Goal: Task Accomplishment & Management: Manage account settings

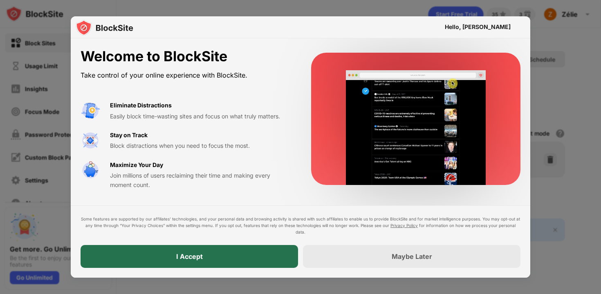
click at [175, 257] on div "I Accept" at bounding box center [188, 256] width 217 height 23
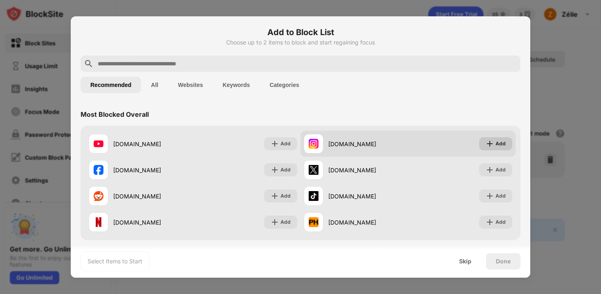
click at [504, 143] on div "Add" at bounding box center [495, 143] width 33 height 13
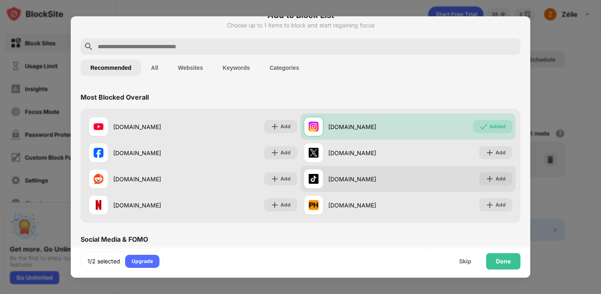
scroll to position [18, 0]
click at [482, 172] on div "Add" at bounding box center [495, 178] width 33 height 13
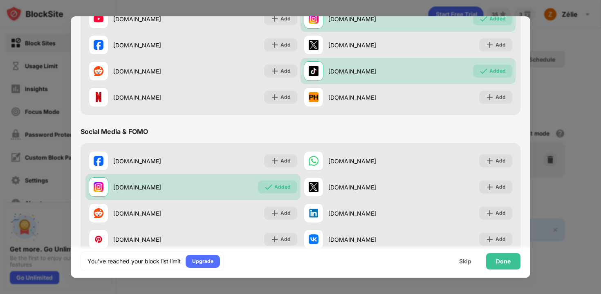
scroll to position [166, 0]
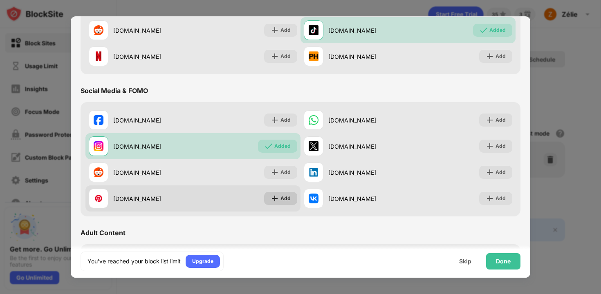
click at [272, 196] on img at bounding box center [274, 198] width 8 height 8
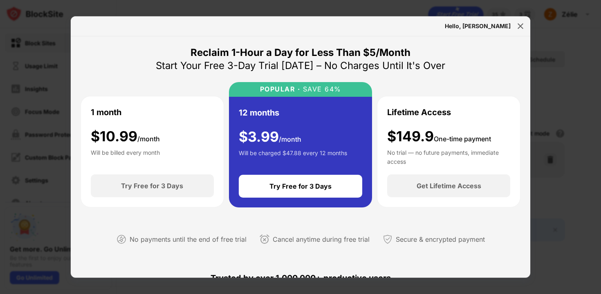
click at [499, 27] on div "Hello, Zélie" at bounding box center [478, 26] width 66 height 7
click at [514, 22] on div at bounding box center [520, 26] width 13 height 13
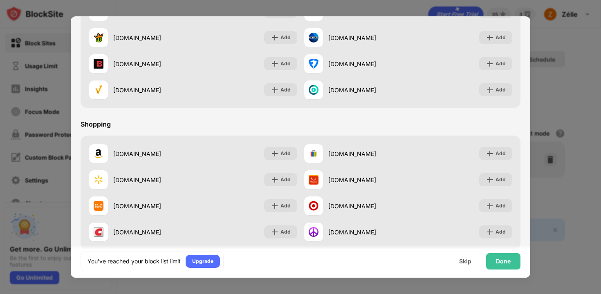
scroll to position [856, 0]
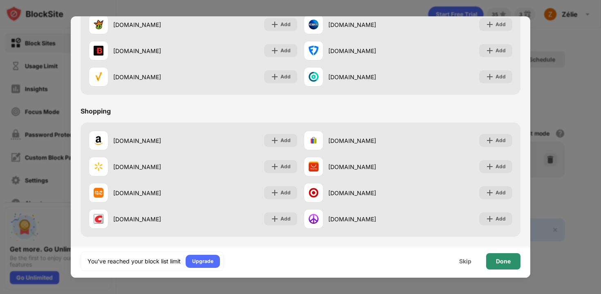
click at [499, 261] on div "Done" at bounding box center [503, 261] width 15 height 7
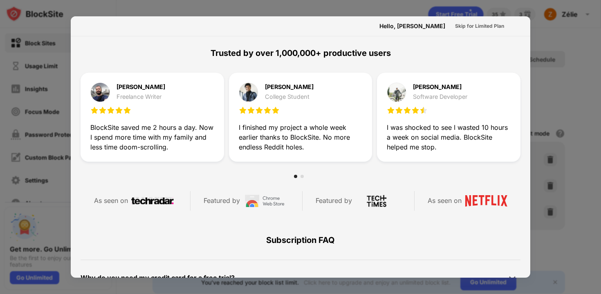
scroll to position [399, 0]
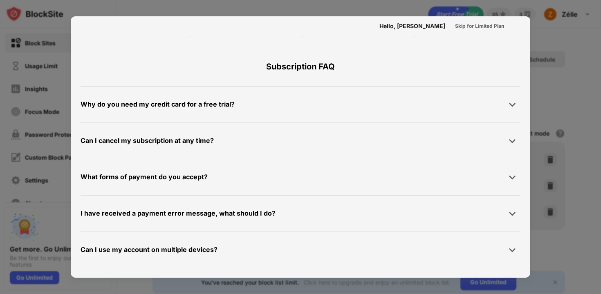
click at [358, 1] on div at bounding box center [300, 147] width 601 height 294
click at [362, 13] on div at bounding box center [300, 147] width 601 height 294
click at [455, 24] on div "Skip for Limited Plan" at bounding box center [479, 26] width 49 height 8
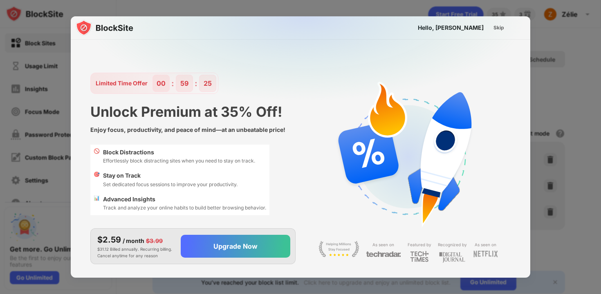
scroll to position [0, 0]
click at [495, 25] on div "Skip" at bounding box center [498, 28] width 11 height 8
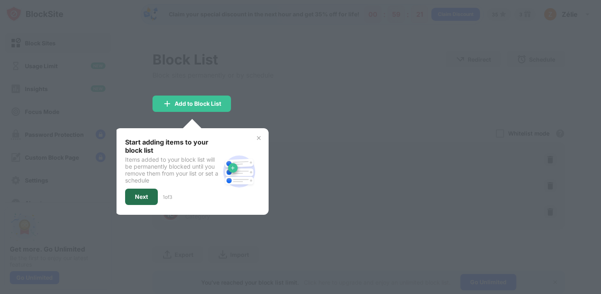
click at [138, 201] on div "Next" at bounding box center [141, 197] width 33 height 16
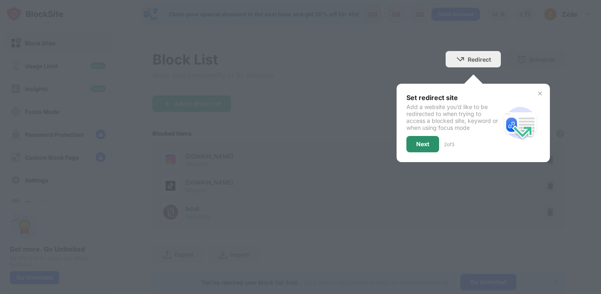
click at [422, 143] on div "Next" at bounding box center [422, 144] width 13 height 7
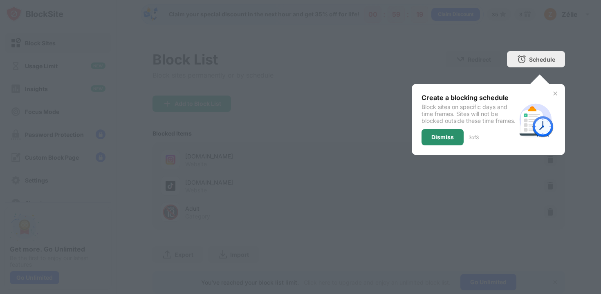
click at [442, 141] on div "Dismiss" at bounding box center [442, 137] width 22 height 7
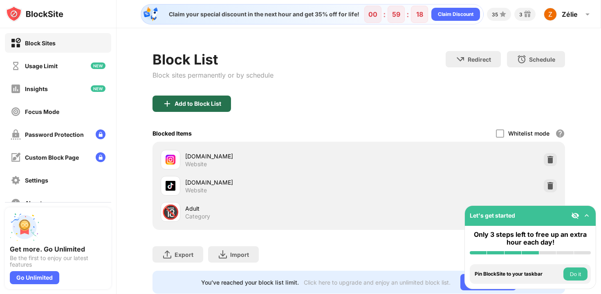
click at [192, 102] on div "Add to Block List" at bounding box center [197, 104] width 47 height 7
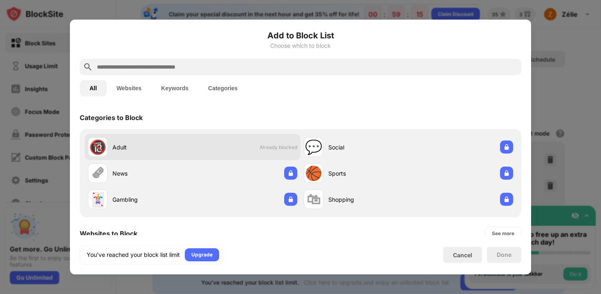
click at [270, 145] on span "Already blocked" at bounding box center [278, 147] width 38 height 6
click at [218, 151] on div "🔞 Adult Already blocked" at bounding box center [193, 147] width 216 height 26
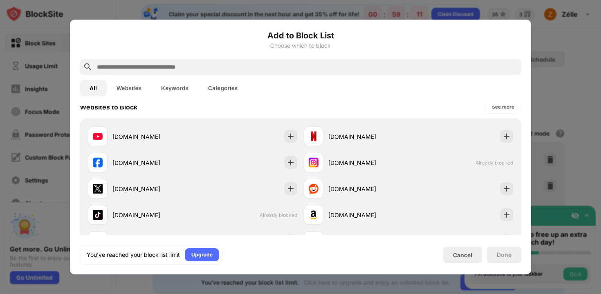
scroll to position [124, 0]
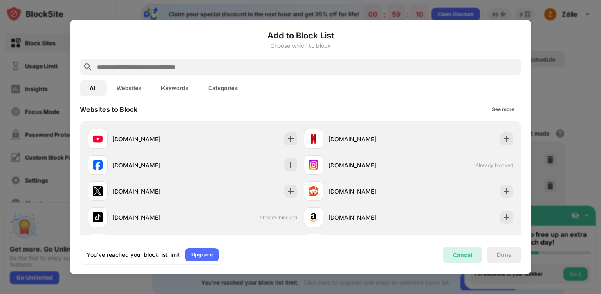
click at [460, 259] on div "Cancel" at bounding box center [462, 255] width 39 height 16
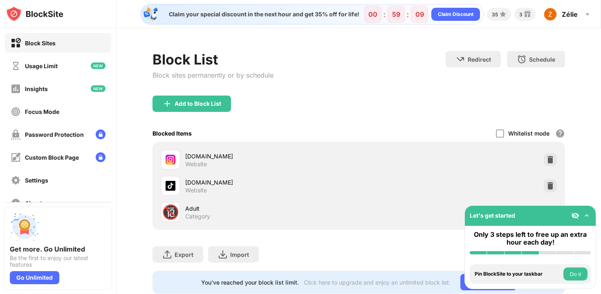
scroll to position [28, 0]
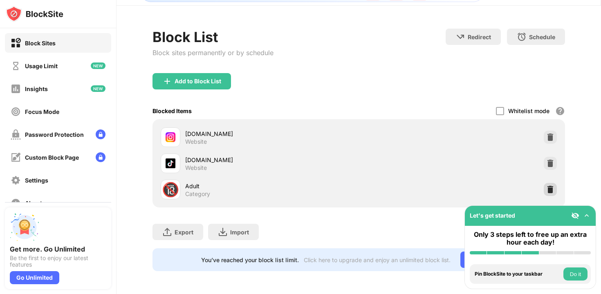
click at [546, 185] on img at bounding box center [550, 189] width 8 height 8
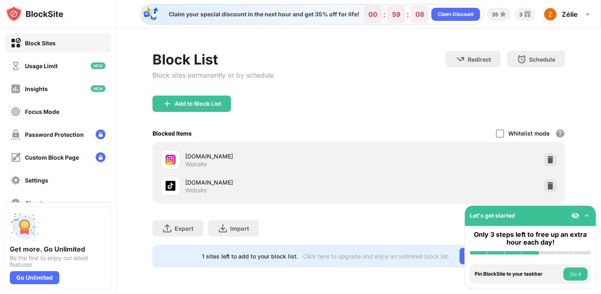
scroll to position [0, 0]
click at [199, 99] on div "Add to Block List" at bounding box center [191, 104] width 78 height 16
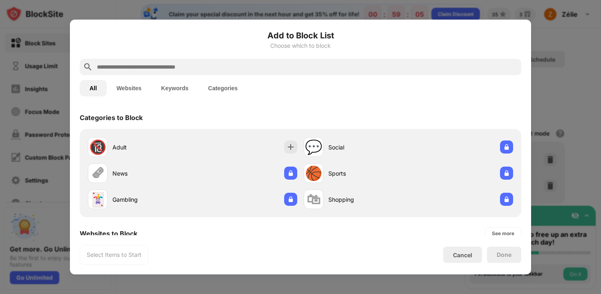
click at [208, 71] on input "text" at bounding box center [307, 67] width 422 height 10
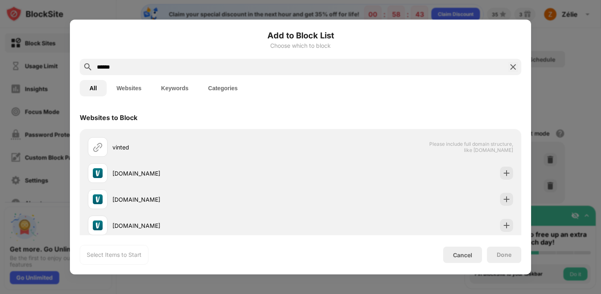
drag, startPoint x: 149, startPoint y: 69, endPoint x: 78, endPoint y: 63, distance: 71.3
click at [78, 63] on div "Add to Block List Choose which to block ****** All Websites Keywords Categories…" at bounding box center [300, 147] width 461 height 255
paste input "**********"
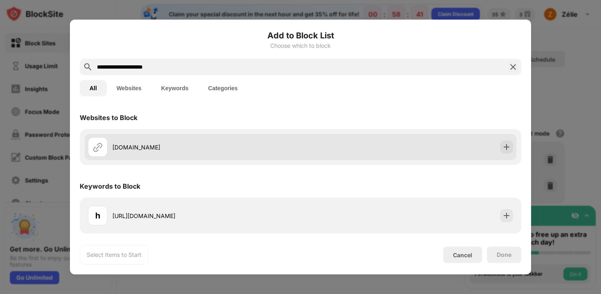
type input "**********"
click at [284, 157] on div "vinted.be" at bounding box center [300, 147] width 431 height 26
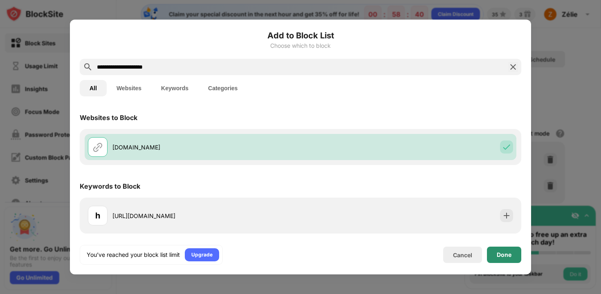
click at [505, 255] on div "Done" at bounding box center [503, 255] width 15 height 7
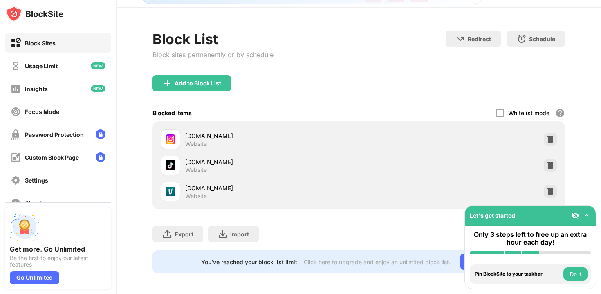
scroll to position [28, 0]
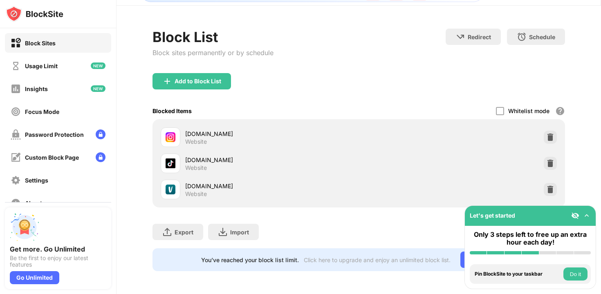
click at [549, 124] on div "instagram.com Website" at bounding box center [358, 137] width 402 height 26
click at [546, 133] on img at bounding box center [550, 137] width 8 height 8
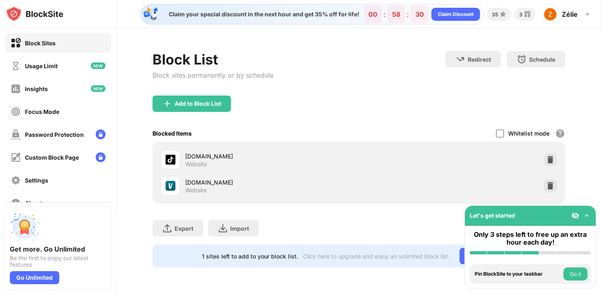
scroll to position [0, 0]
click at [205, 107] on div "Add to Block List" at bounding box center [197, 104] width 47 height 7
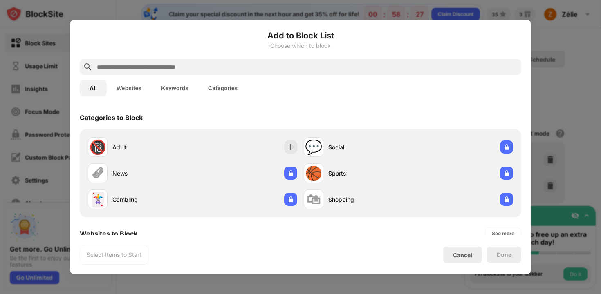
click at [188, 67] on input "text" at bounding box center [307, 67] width 422 height 10
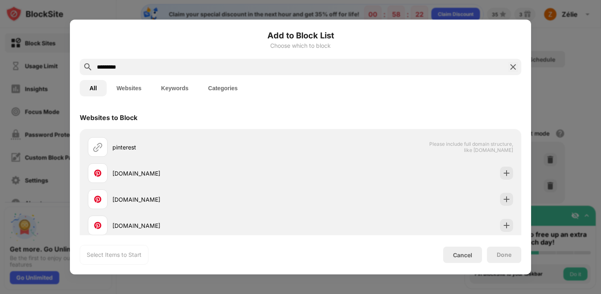
type input "*********"
drag, startPoint x: 204, startPoint y: 67, endPoint x: 84, endPoint y: 56, distance: 121.0
click at [84, 56] on div "Add to Block List Choose which to block ********* All Websites Keywords Categor…" at bounding box center [300, 146] width 441 height 235
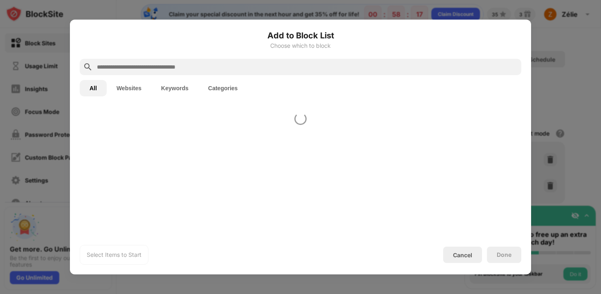
paste input "**********"
type input "**********"
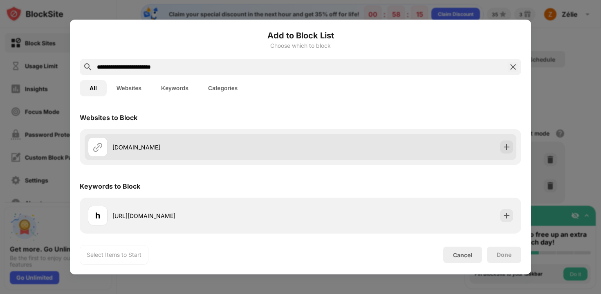
click at [202, 148] on div "pinterest.com" at bounding box center [206, 147] width 188 height 9
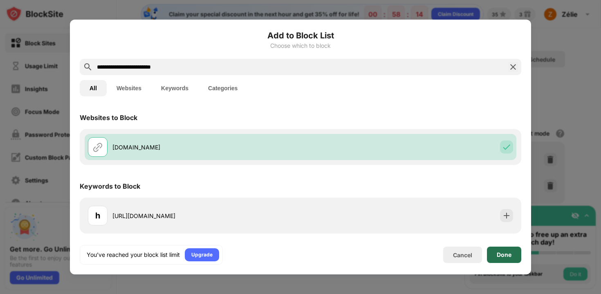
click at [501, 259] on div "Done" at bounding box center [504, 255] width 34 height 16
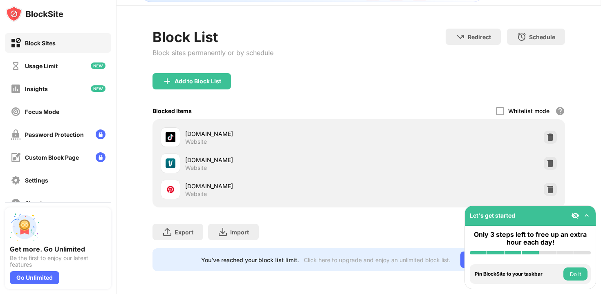
scroll to position [28, 0]
click at [198, 131] on div "tiktok.com" at bounding box center [271, 134] width 173 height 9
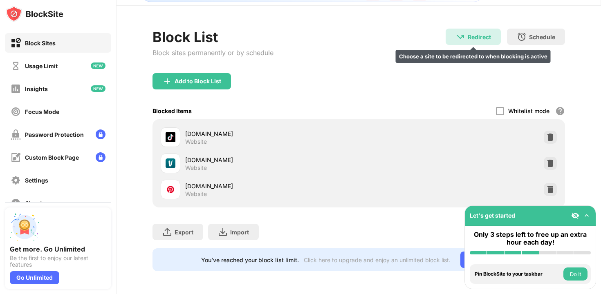
click at [467, 34] on div "Redirect" at bounding box center [478, 37] width 23 height 7
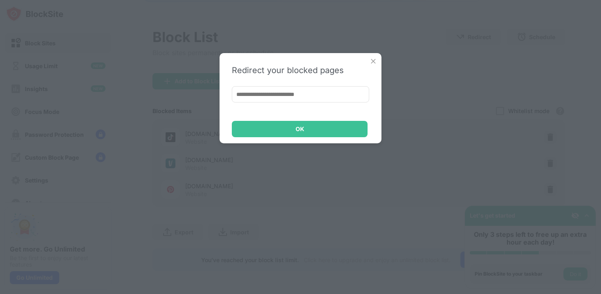
click at [313, 94] on input at bounding box center [300, 94] width 137 height 16
click at [304, 95] on input at bounding box center [300, 94] width 137 height 16
paste input "**********"
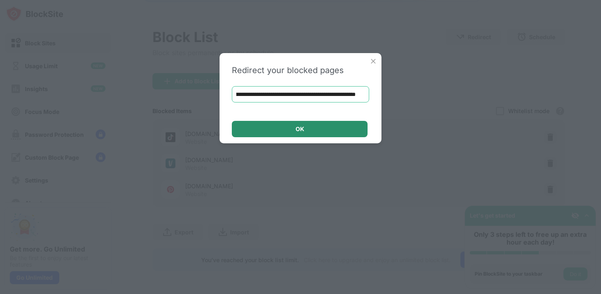
type input "**********"
click at [301, 132] on div "OK" at bounding box center [299, 129] width 9 height 7
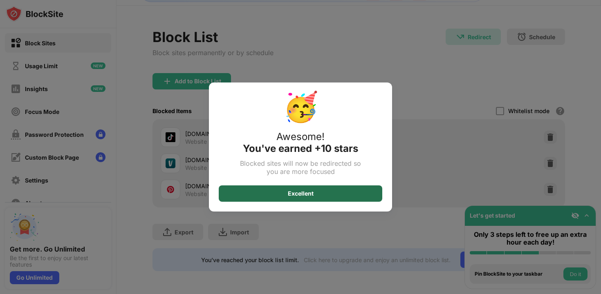
click at [324, 188] on div "Excellent" at bounding box center [300, 193] width 163 height 16
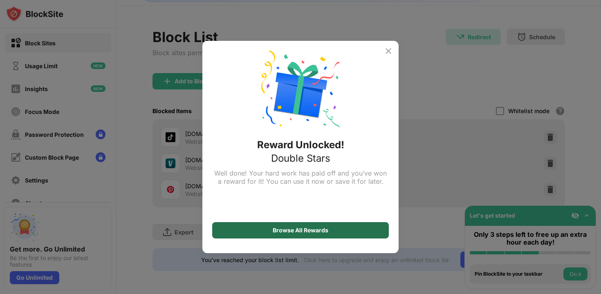
click at [355, 228] on div "Browse All Rewards" at bounding box center [300, 230] width 176 height 16
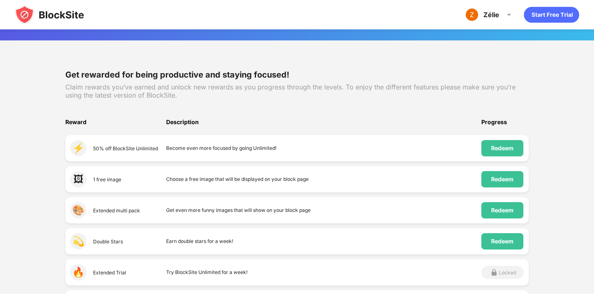
scroll to position [74, 0]
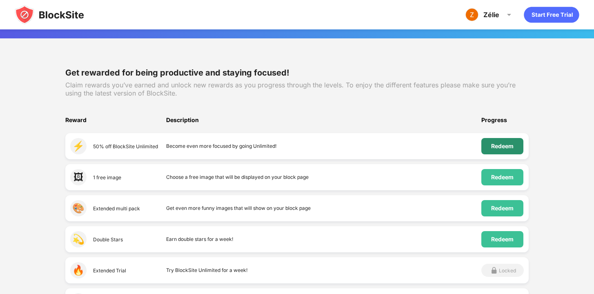
click at [496, 152] on div "Redeem" at bounding box center [503, 146] width 42 height 16
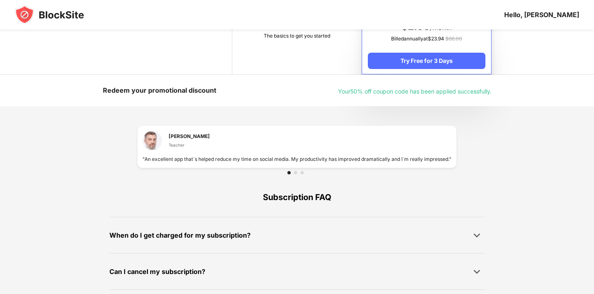
scroll to position [541, 0]
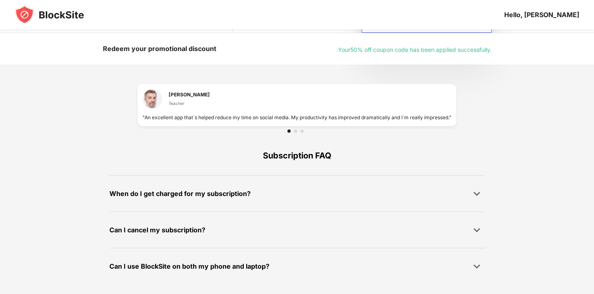
click at [71, 13] on img at bounding box center [49, 15] width 69 height 20
